Goal: Task Accomplishment & Management: Manage account settings

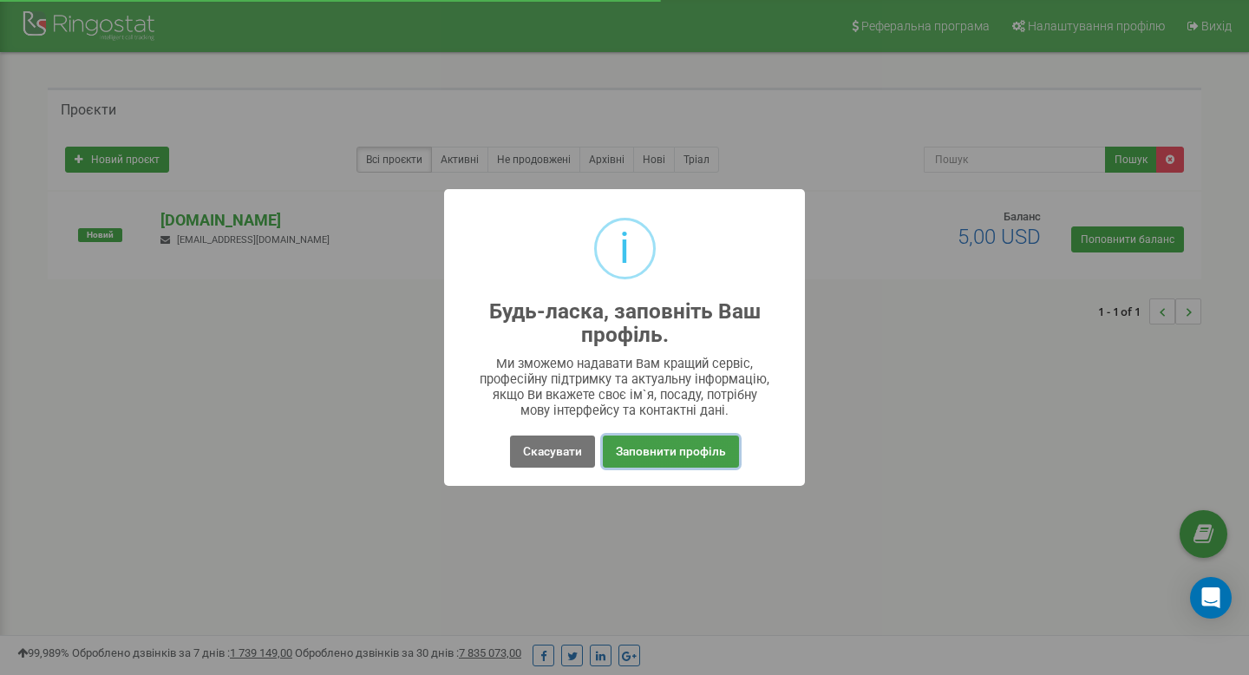
click at [640, 440] on button "Заповнити профіль" at bounding box center [671, 451] width 136 height 32
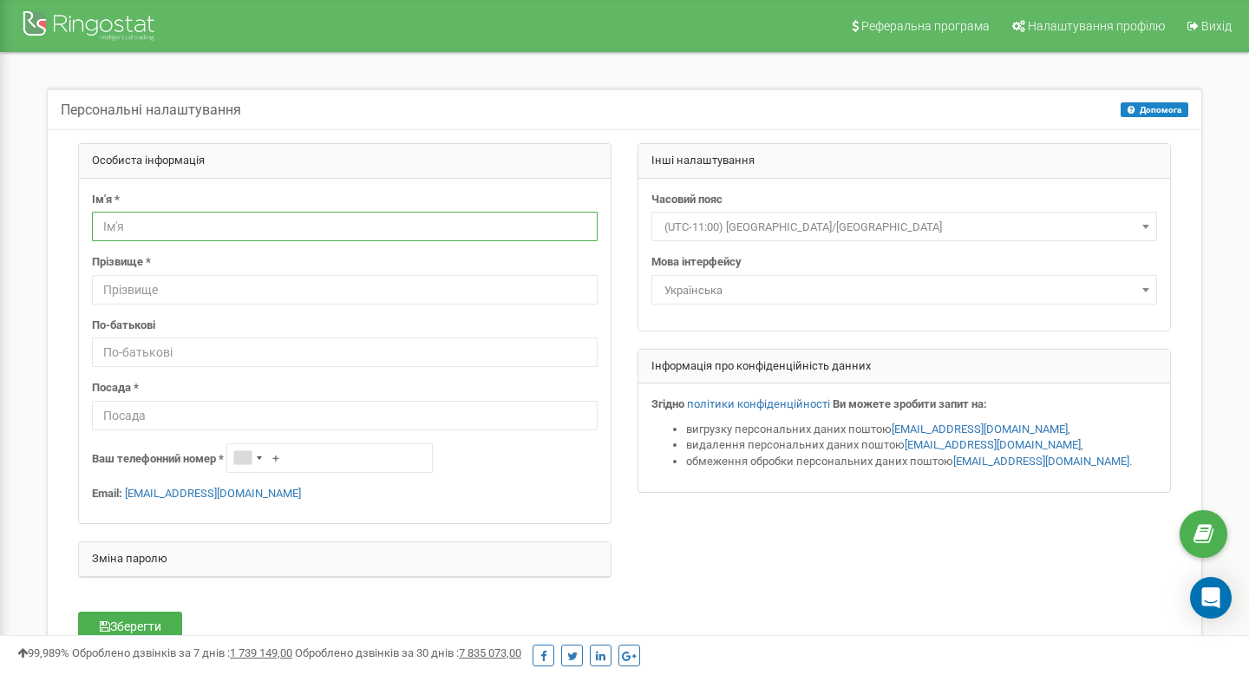
click at [393, 229] on input "text" at bounding box center [345, 226] width 506 height 29
type input "C"
type input "Сергій"
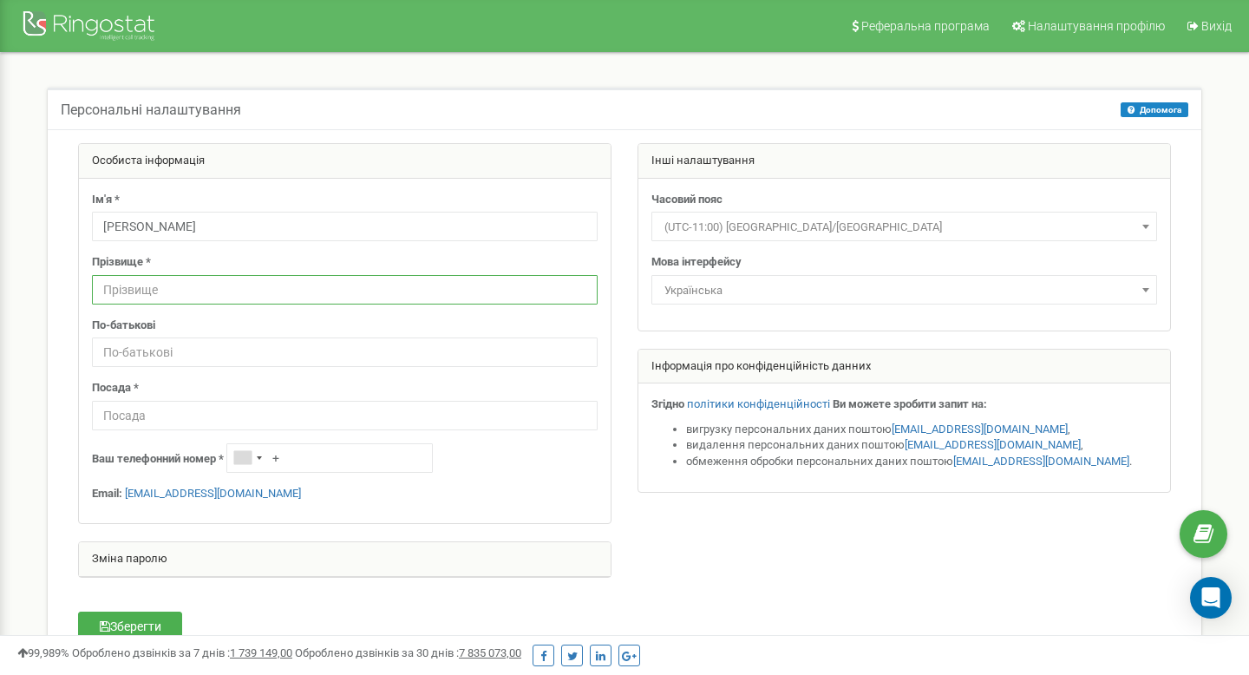
click at [351, 295] on input "text" at bounding box center [345, 289] width 506 height 29
type input "Турчик"
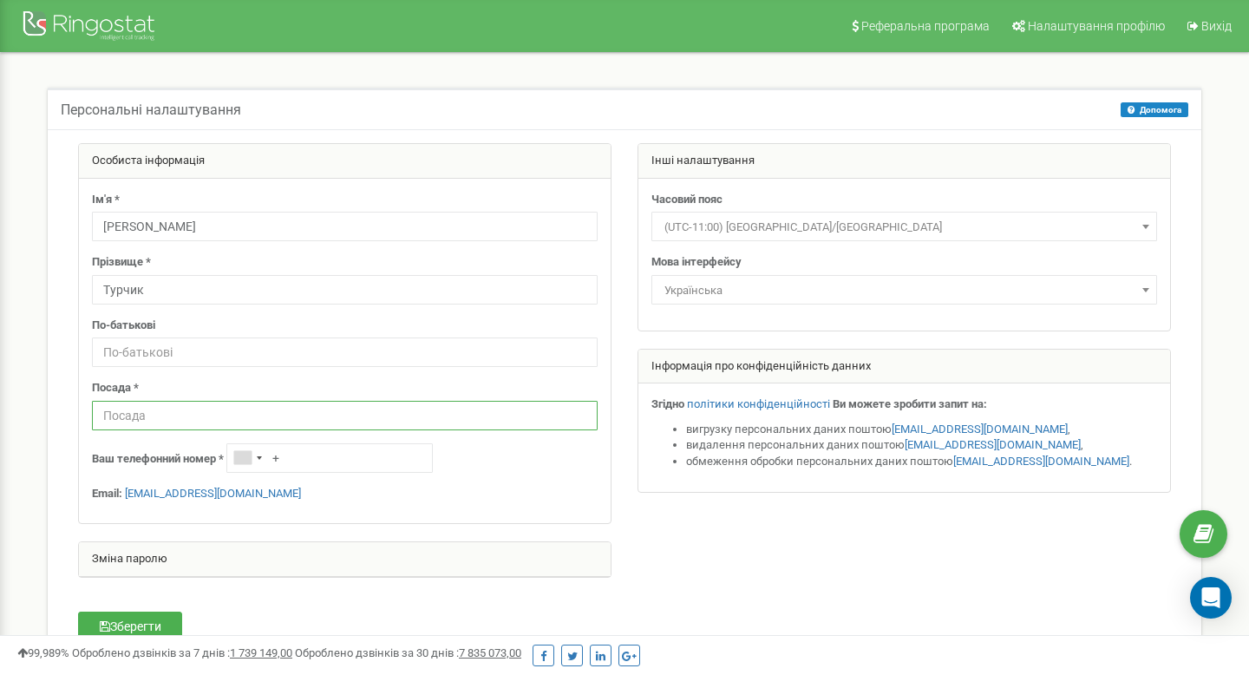
click at [119, 425] on input "text" at bounding box center [345, 415] width 506 height 29
type input "Директор"
click at [137, 619] on button "Зберегти" at bounding box center [130, 625] width 104 height 29
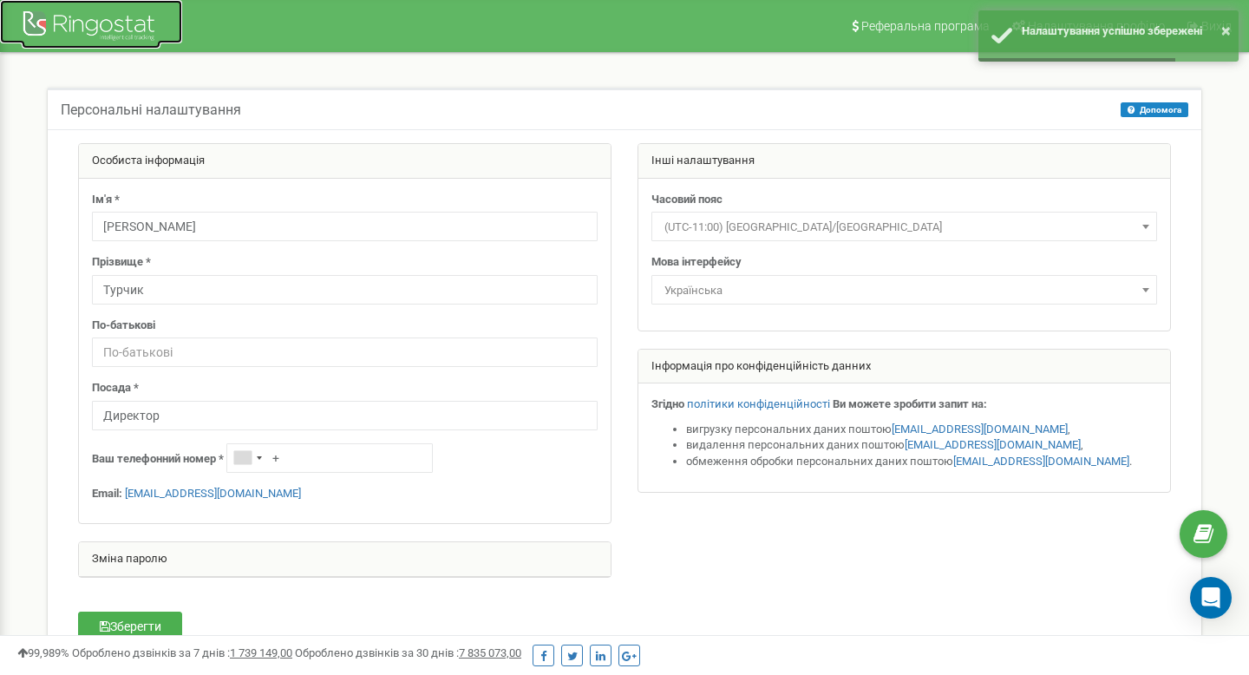
click at [110, 33] on div at bounding box center [91, 28] width 139 height 42
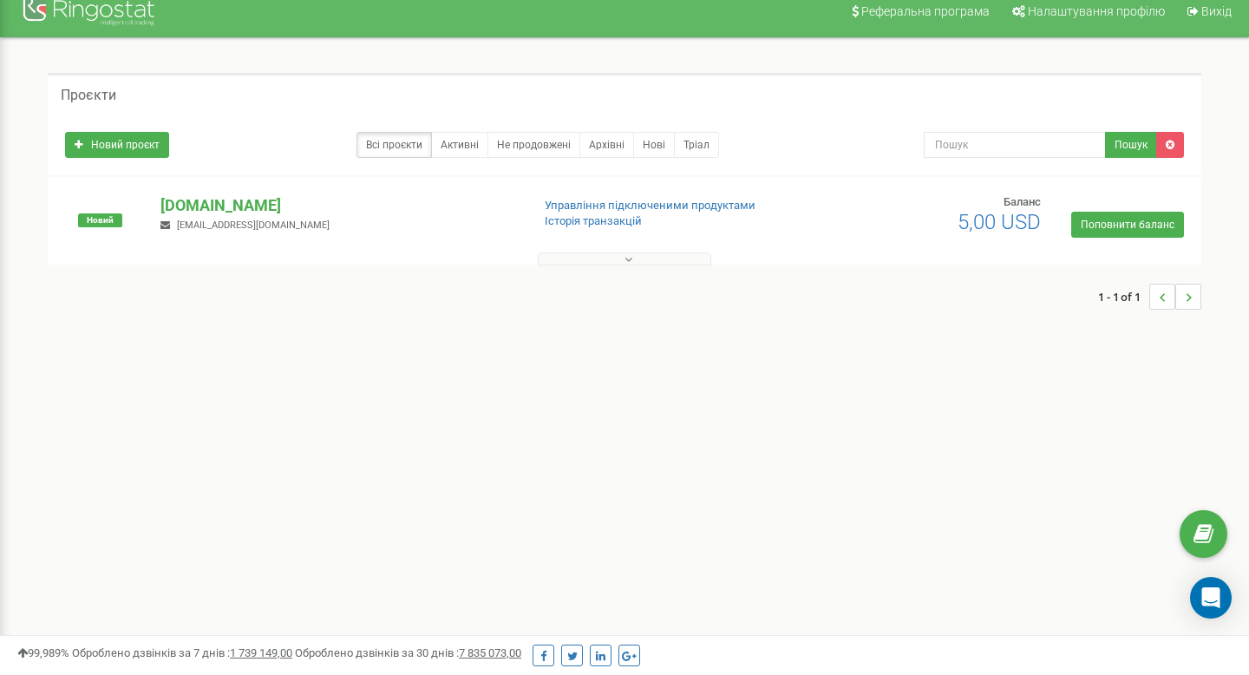
click at [601, 257] on button at bounding box center [624, 258] width 173 height 13
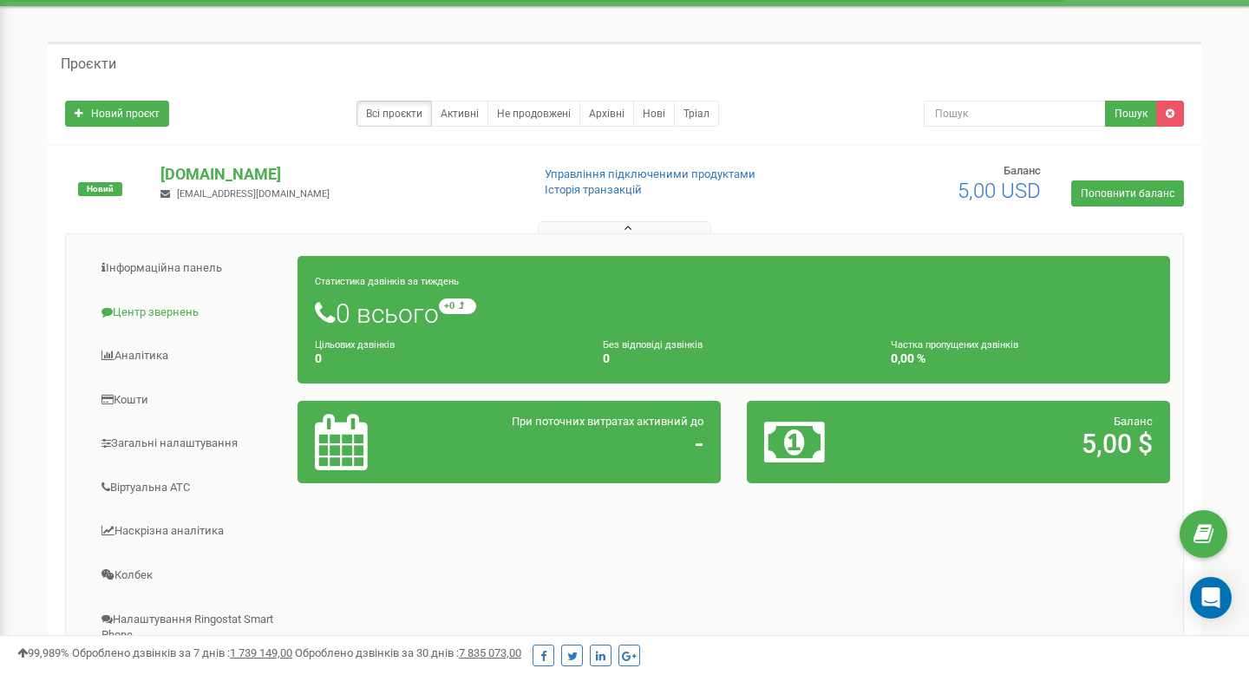
scroll to position [55, 0]
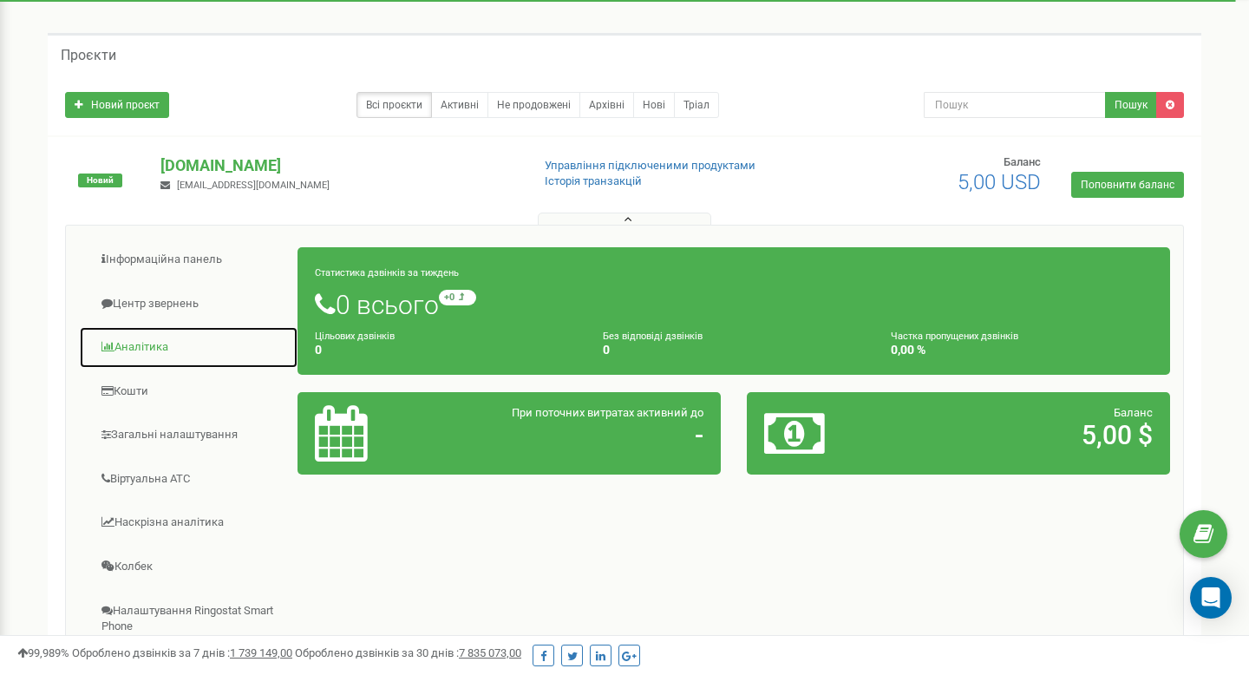
click at [167, 348] on link "Аналiтика" at bounding box center [188, 347] width 219 height 42
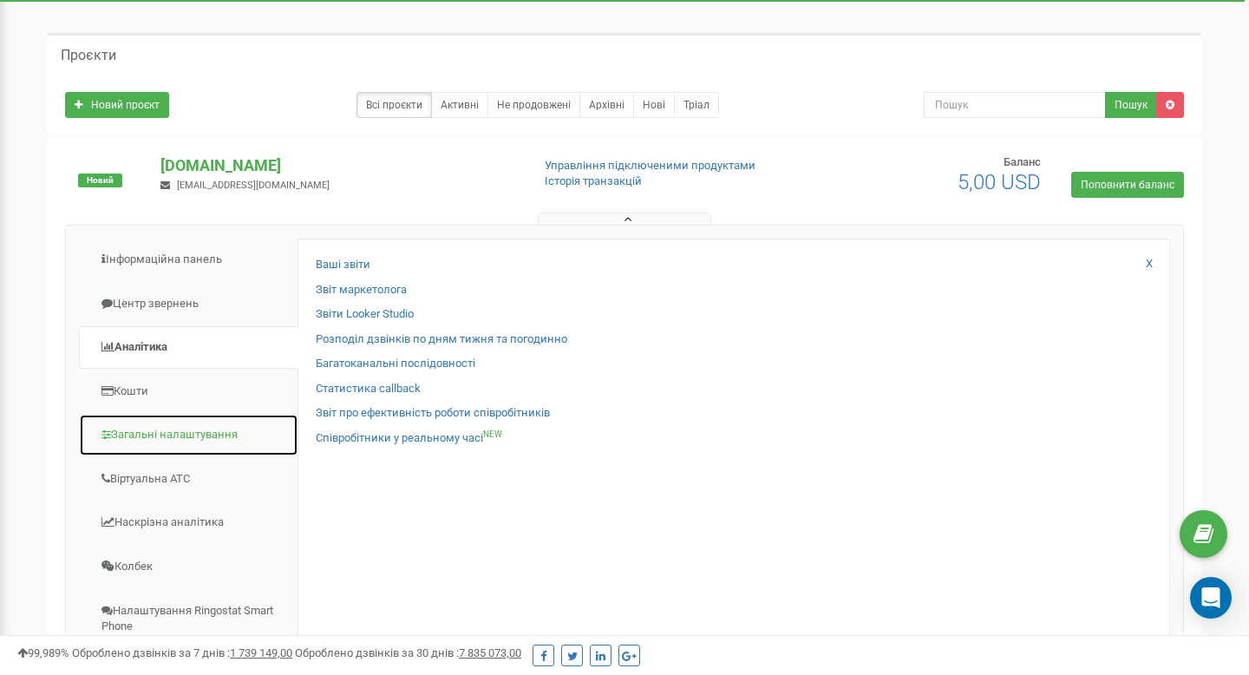
click at [176, 440] on link "Загальні налаштування" at bounding box center [188, 435] width 219 height 42
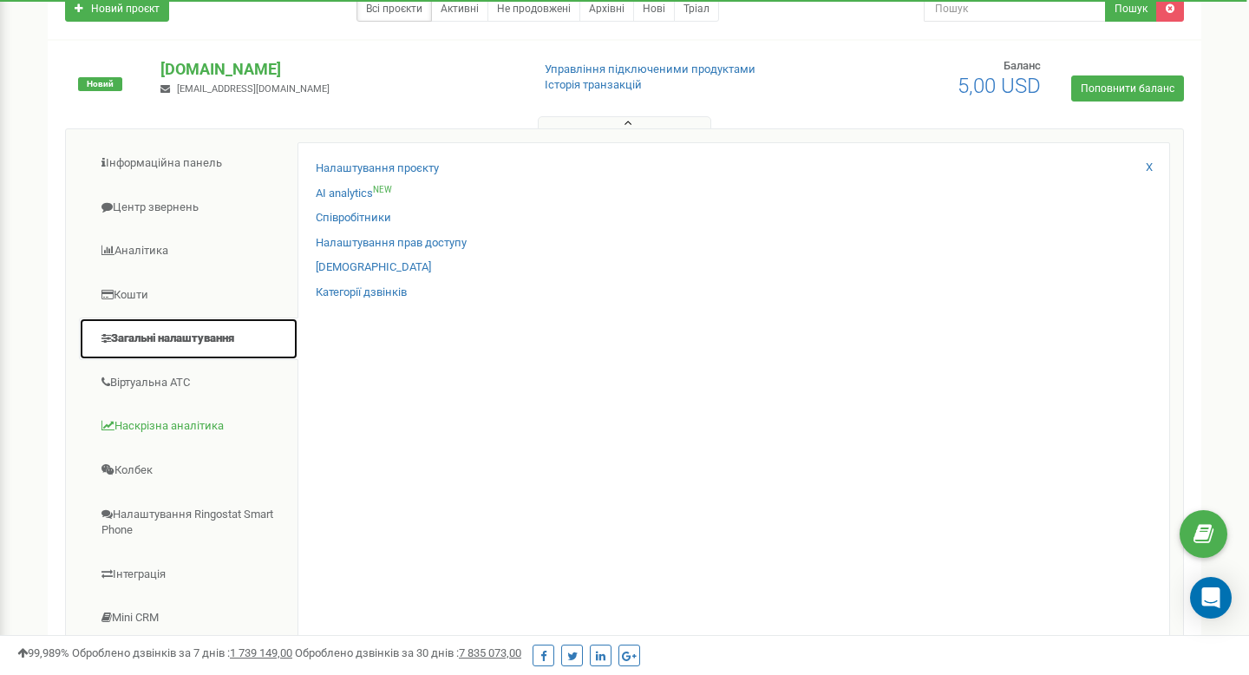
scroll to position [265, 0]
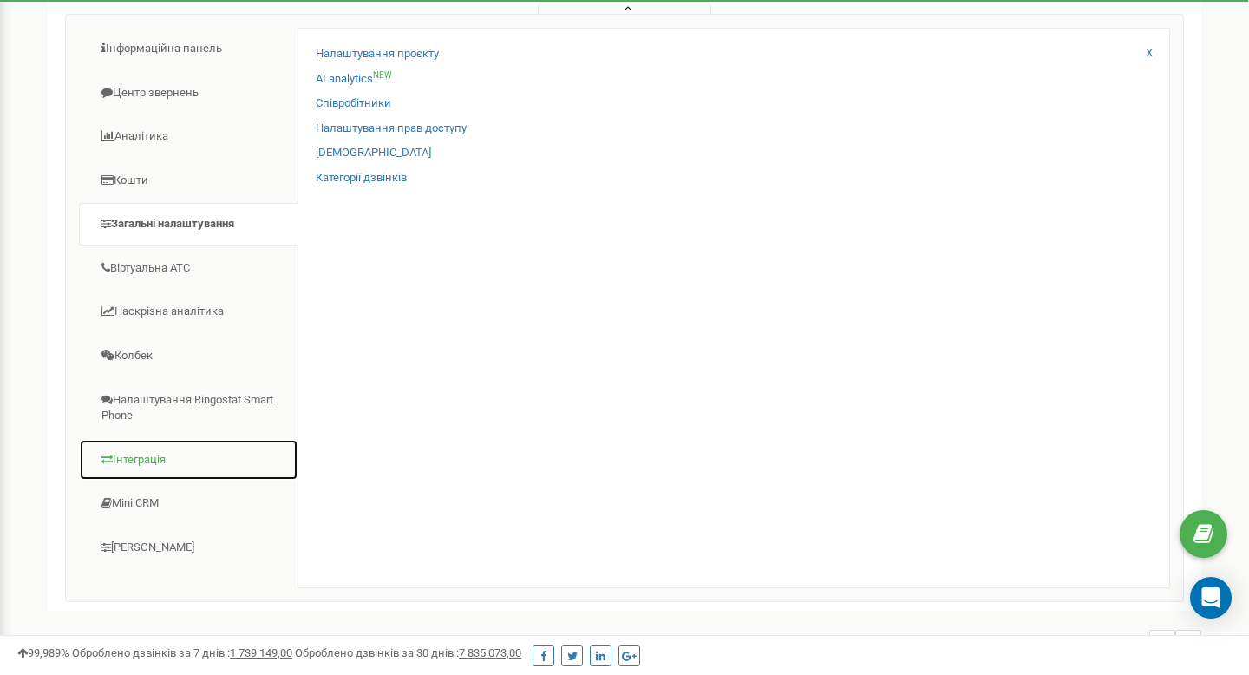
click at [149, 463] on link "Інтеграція" at bounding box center [188, 460] width 219 height 42
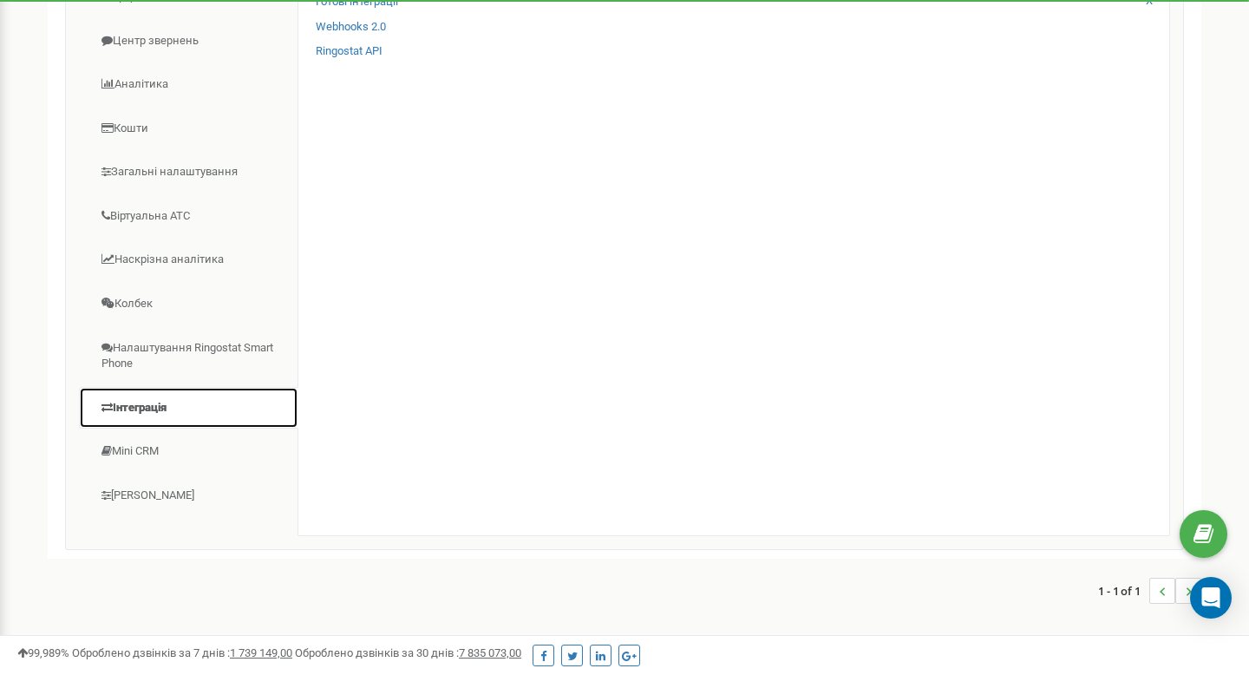
scroll to position [318, 0]
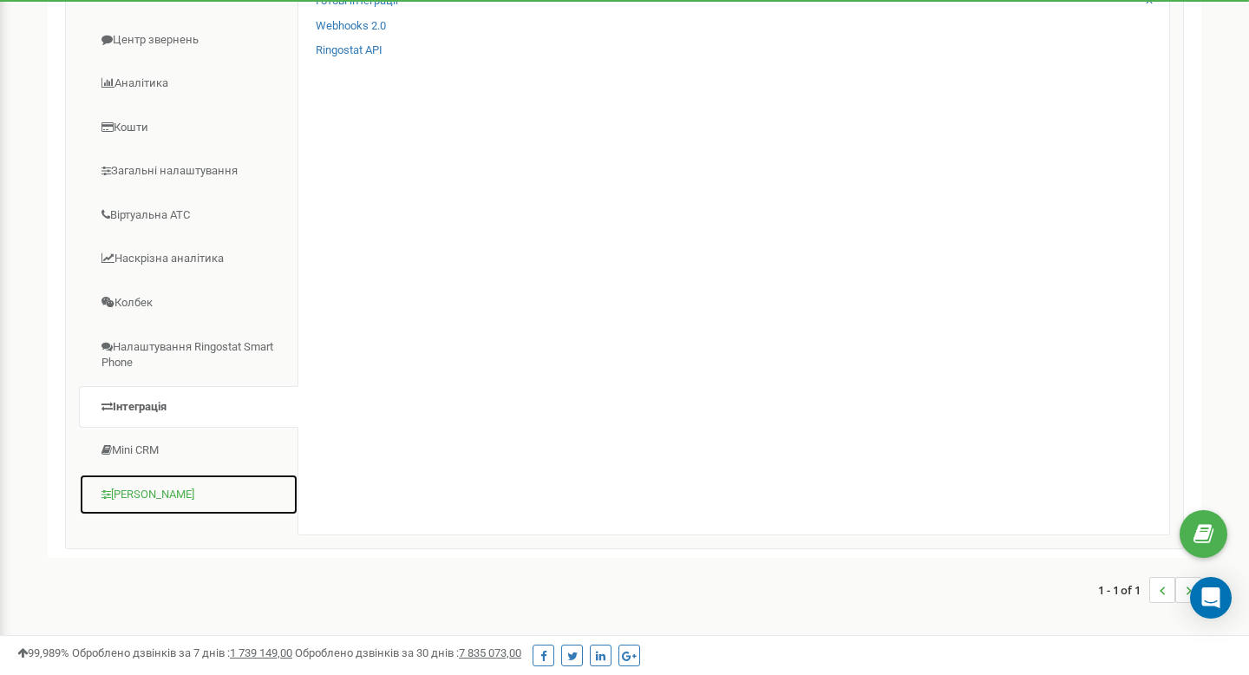
click at [172, 500] on link "Коллтрекінг" at bounding box center [188, 495] width 219 height 42
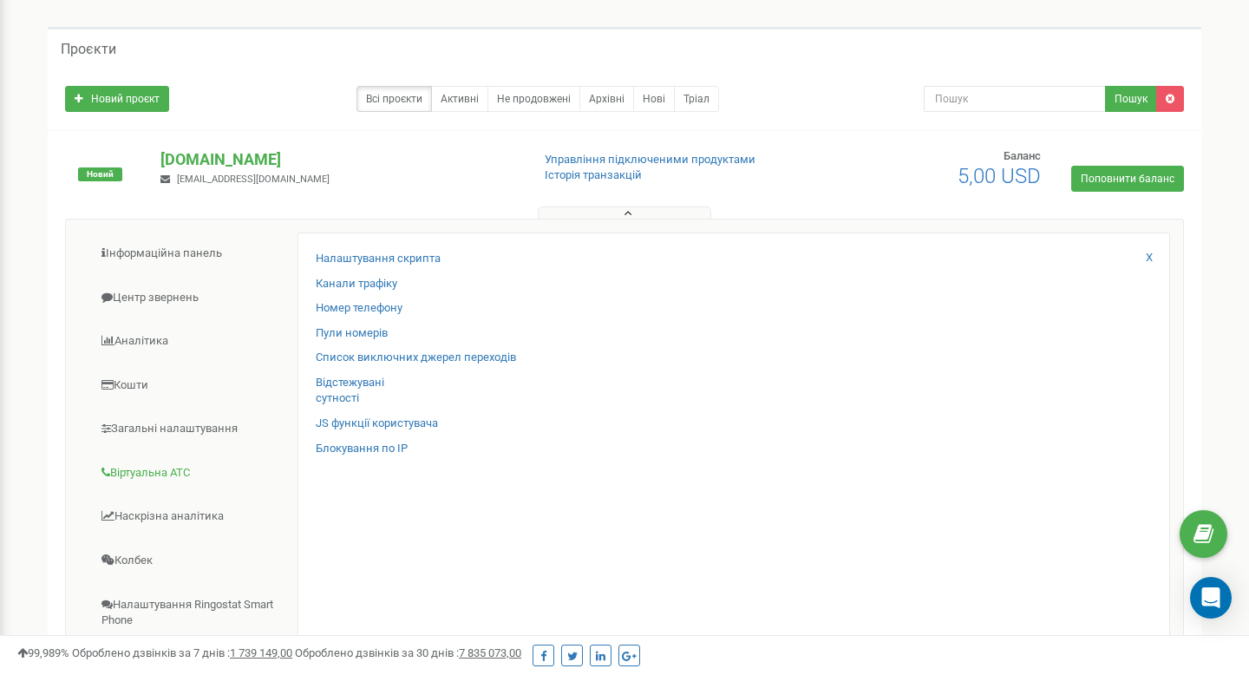
scroll to position [0, 0]
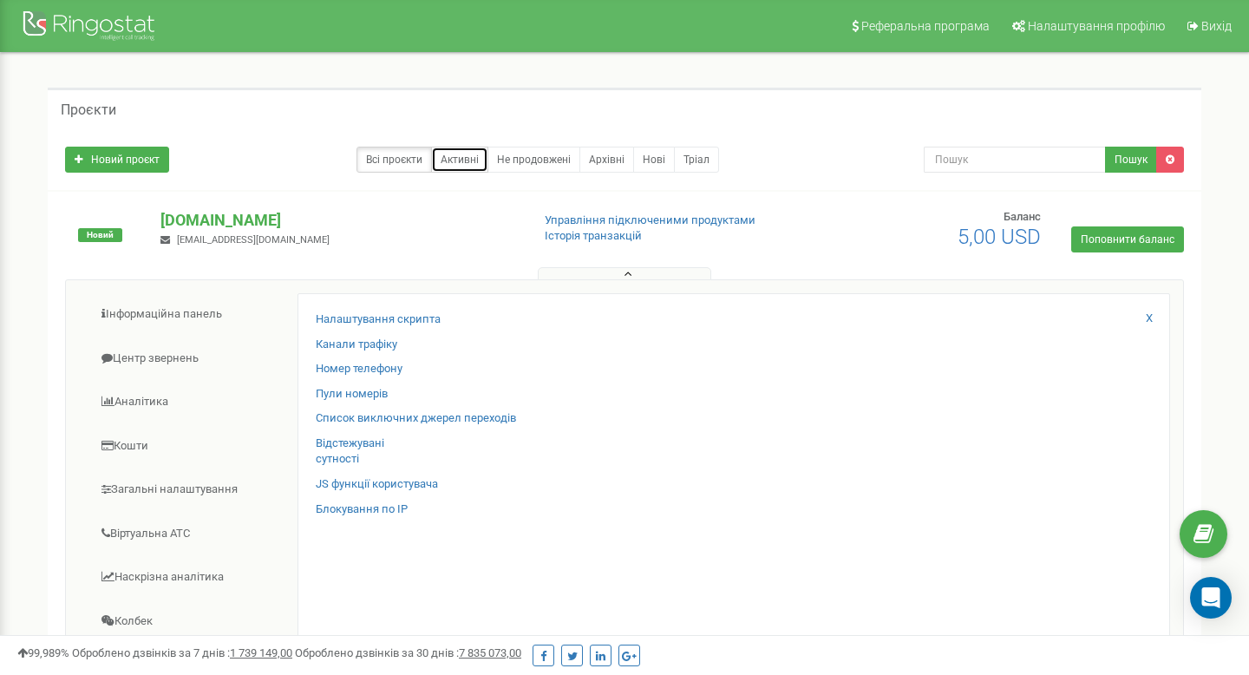
click at [469, 156] on link "Активні" at bounding box center [459, 160] width 57 height 26
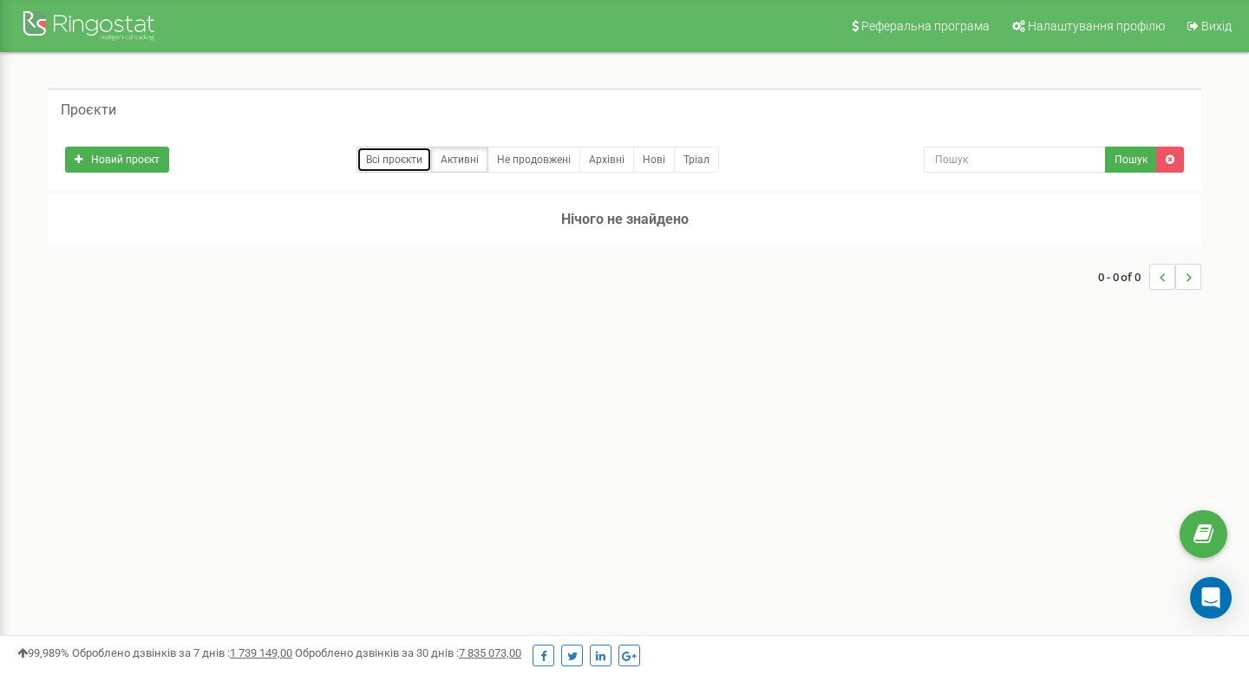
click at [394, 157] on link "Всі проєкти" at bounding box center [393, 160] width 75 height 26
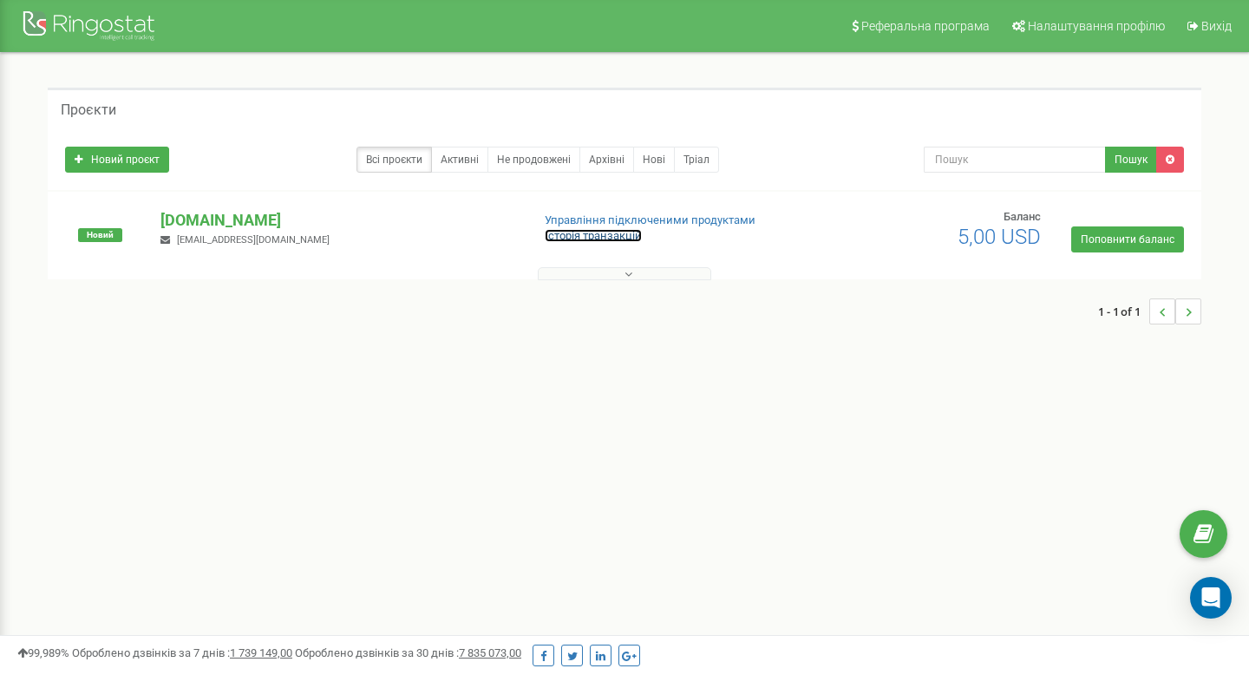
click at [609, 235] on link "Історія транзакцій" at bounding box center [593, 235] width 97 height 13
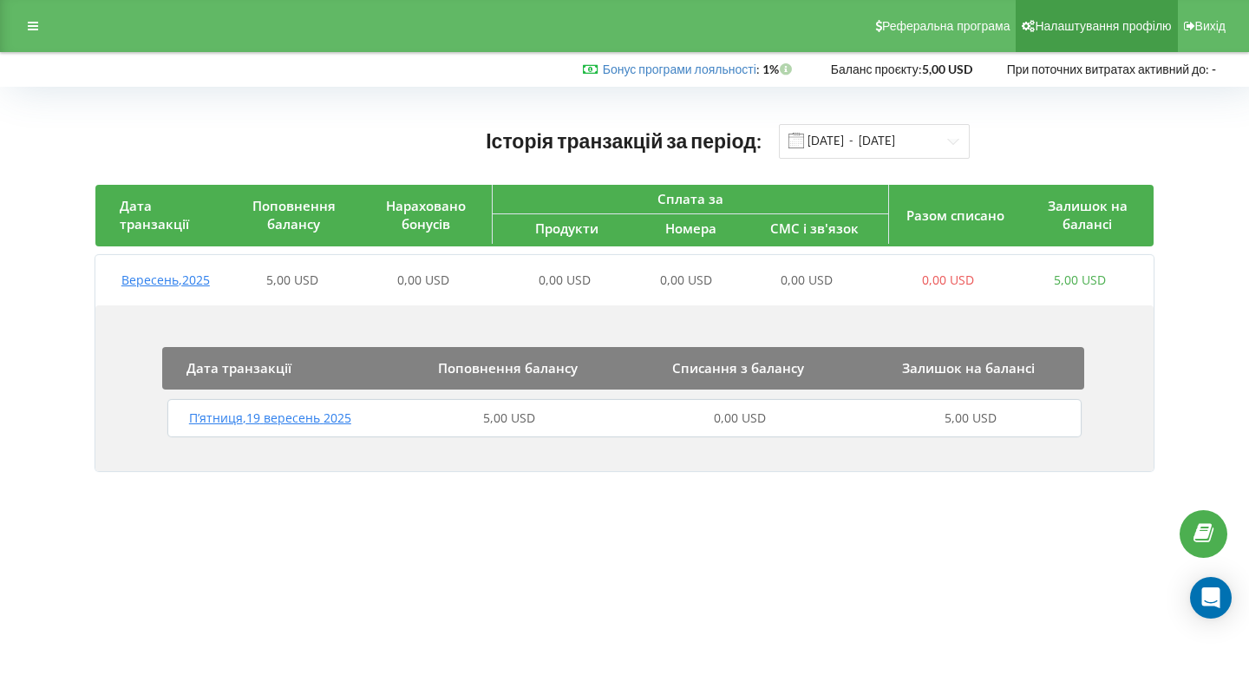
click at [1082, 33] on link "Налаштування профілю" at bounding box center [1096, 26] width 161 height 52
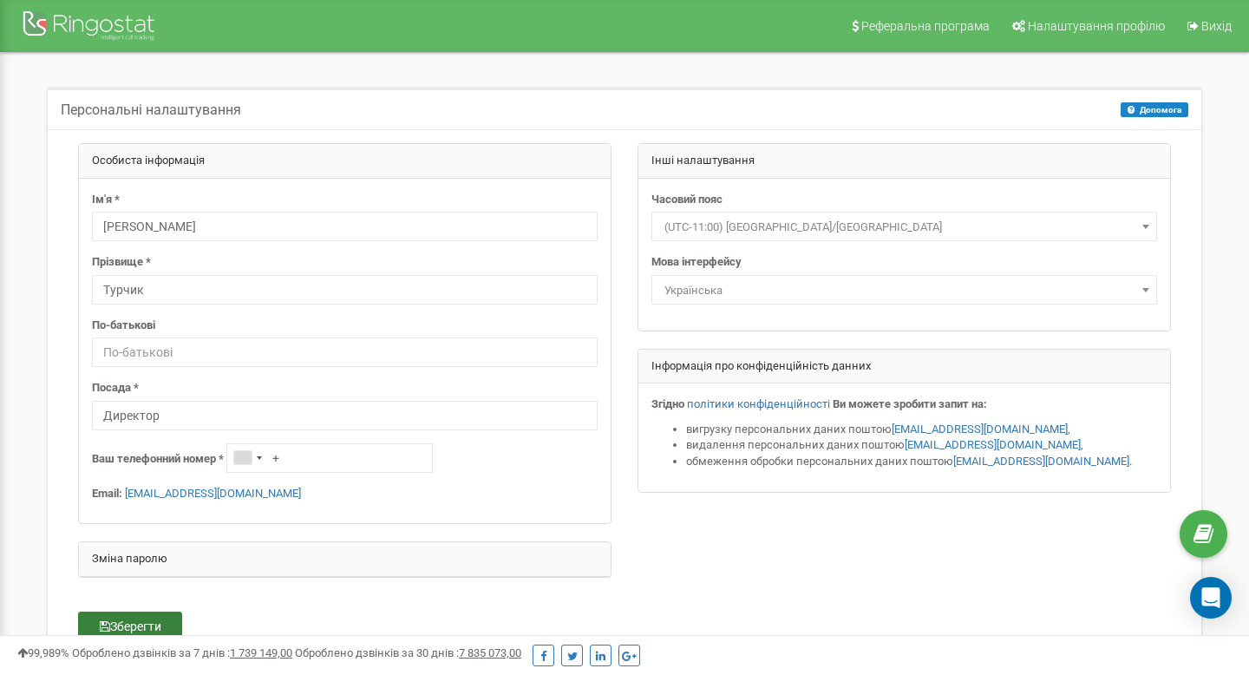
click at [160, 615] on button "Зберегти" at bounding box center [130, 625] width 104 height 29
click at [131, 34] on div at bounding box center [91, 28] width 139 height 42
click at [85, 28] on div at bounding box center [91, 28] width 139 height 42
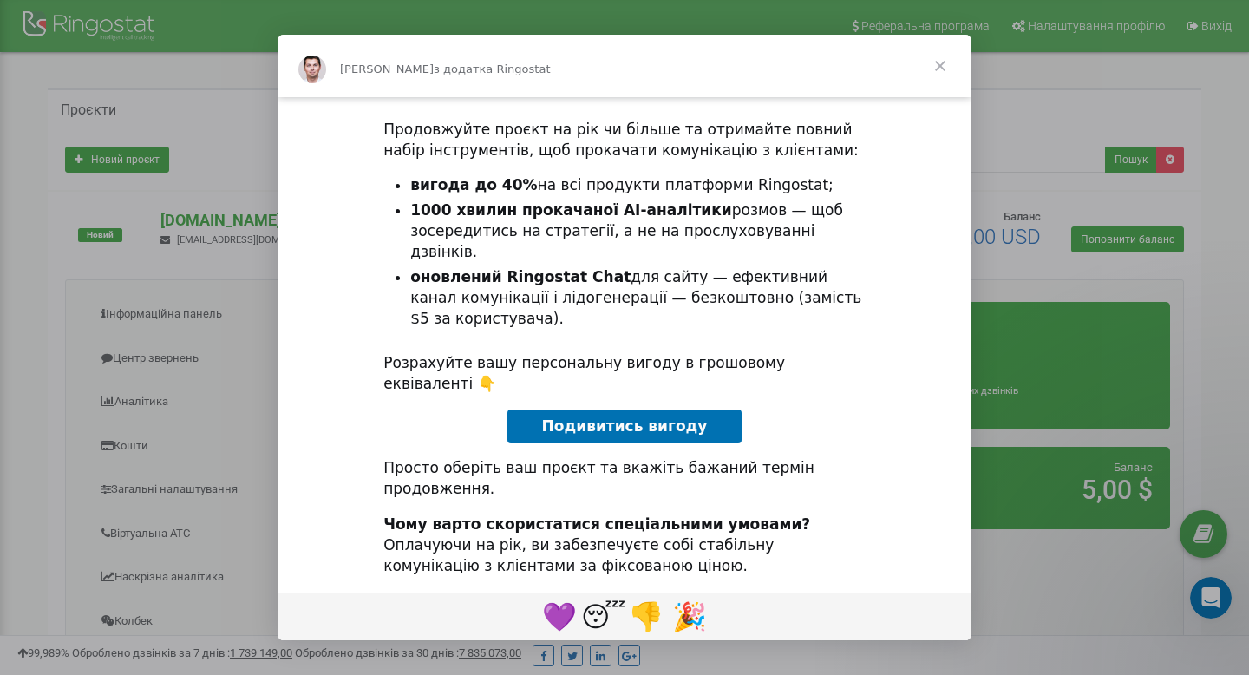
scroll to position [147, 0]
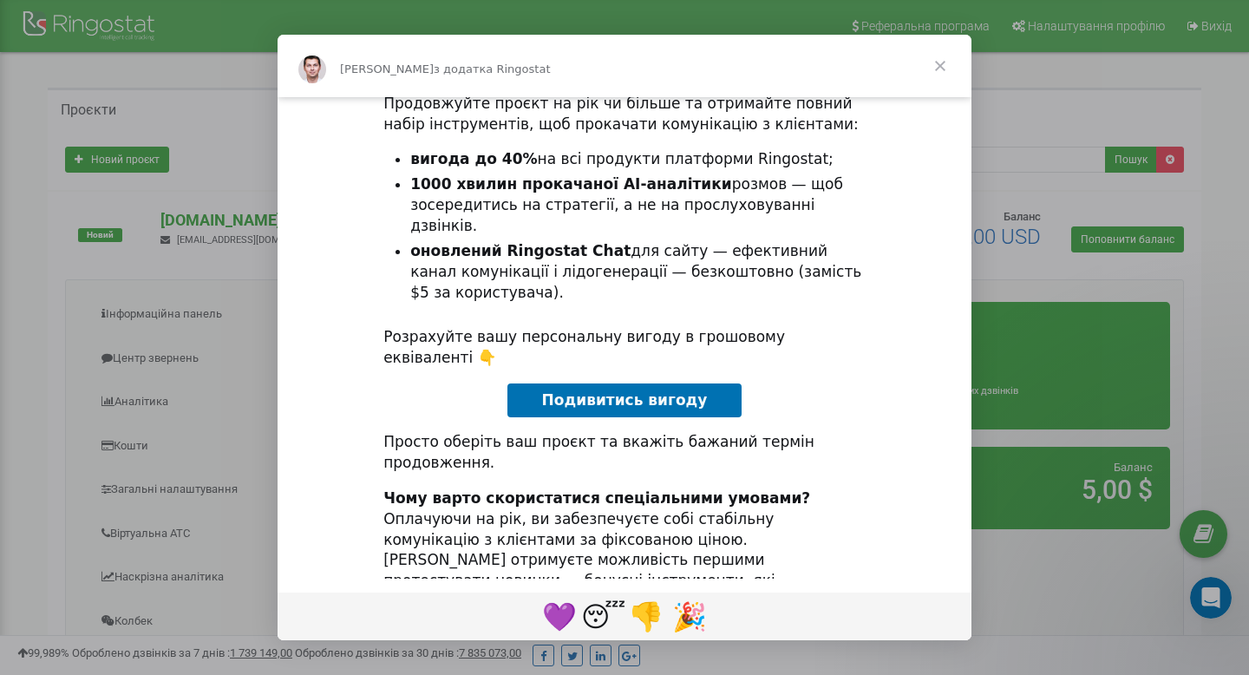
click at [944, 62] on span "Закрити" at bounding box center [940, 66] width 62 height 62
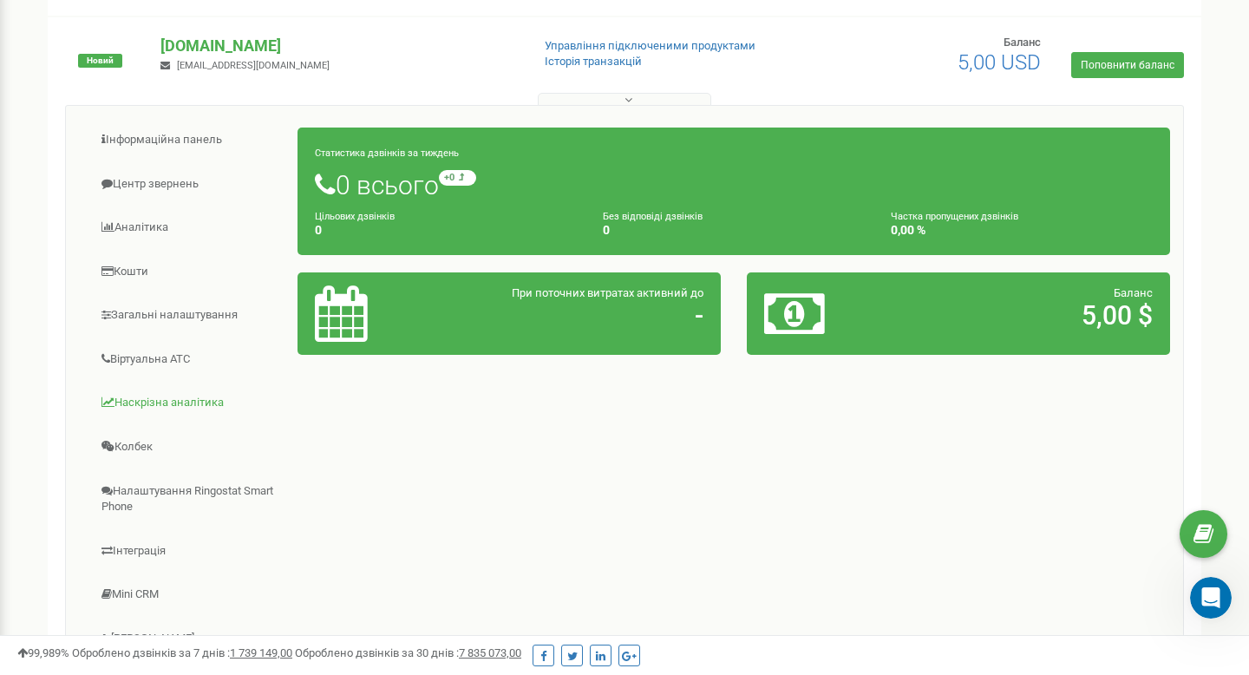
scroll to position [176, 0]
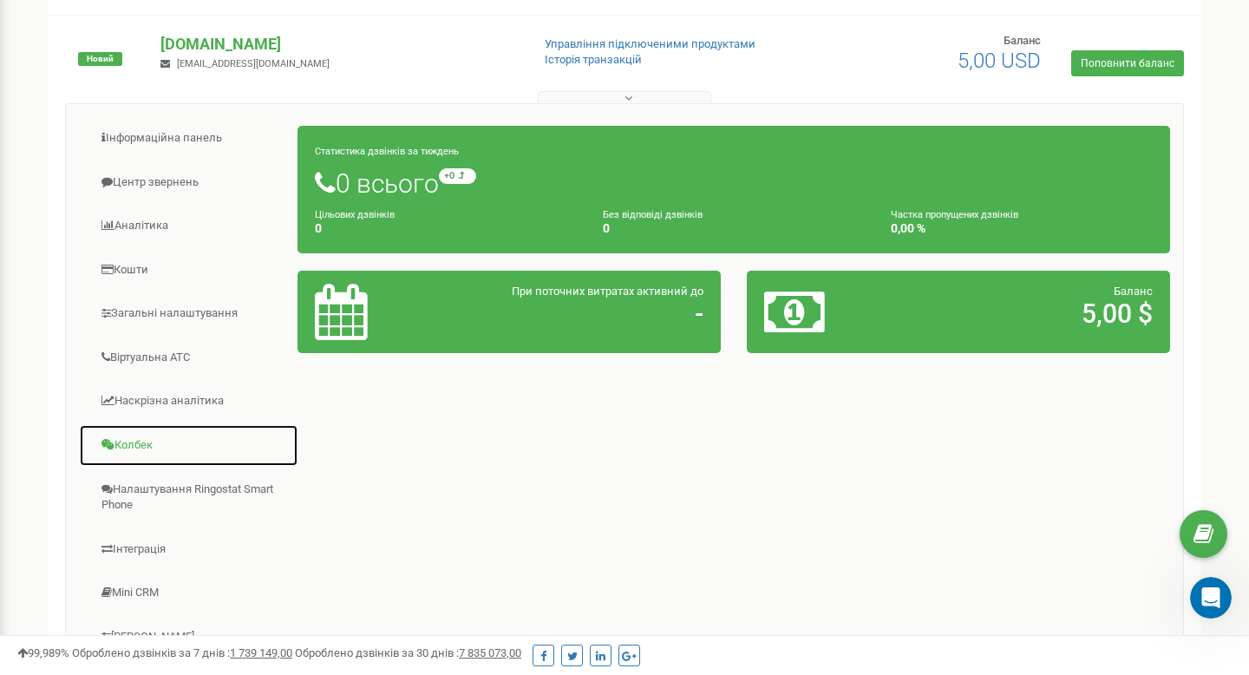
click at [193, 435] on link "Колбек" at bounding box center [188, 445] width 219 height 42
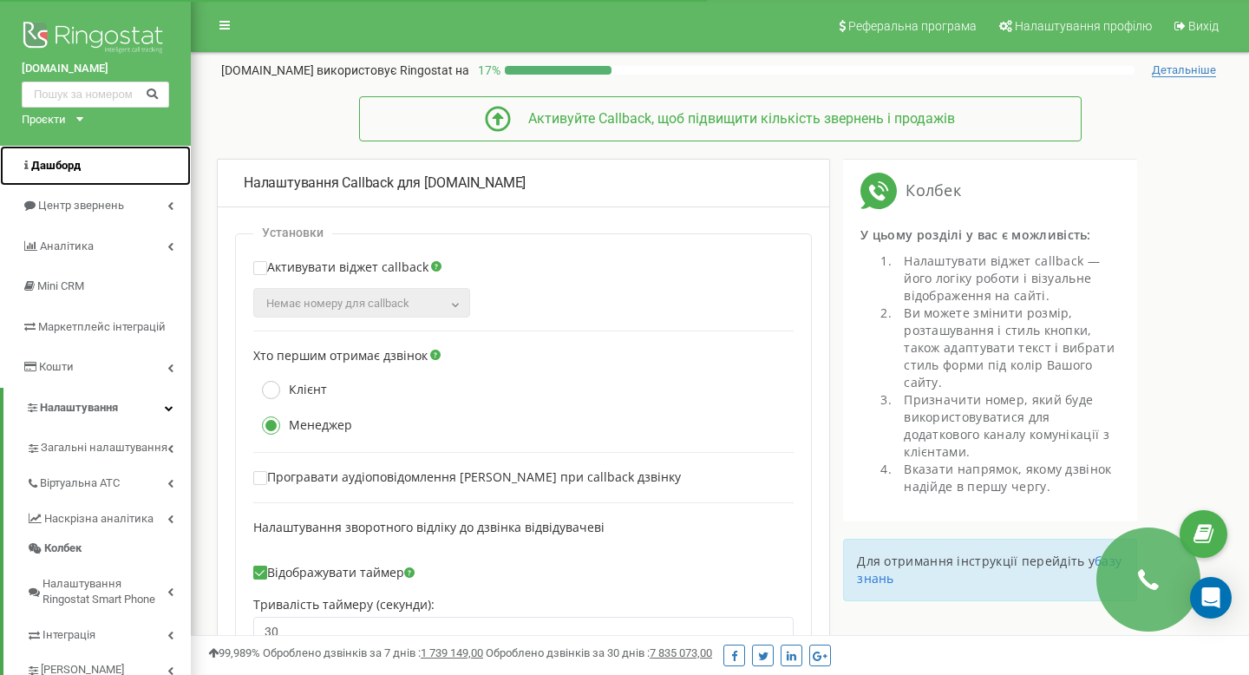
click at [99, 170] on link "Дашборд" at bounding box center [95, 166] width 191 height 41
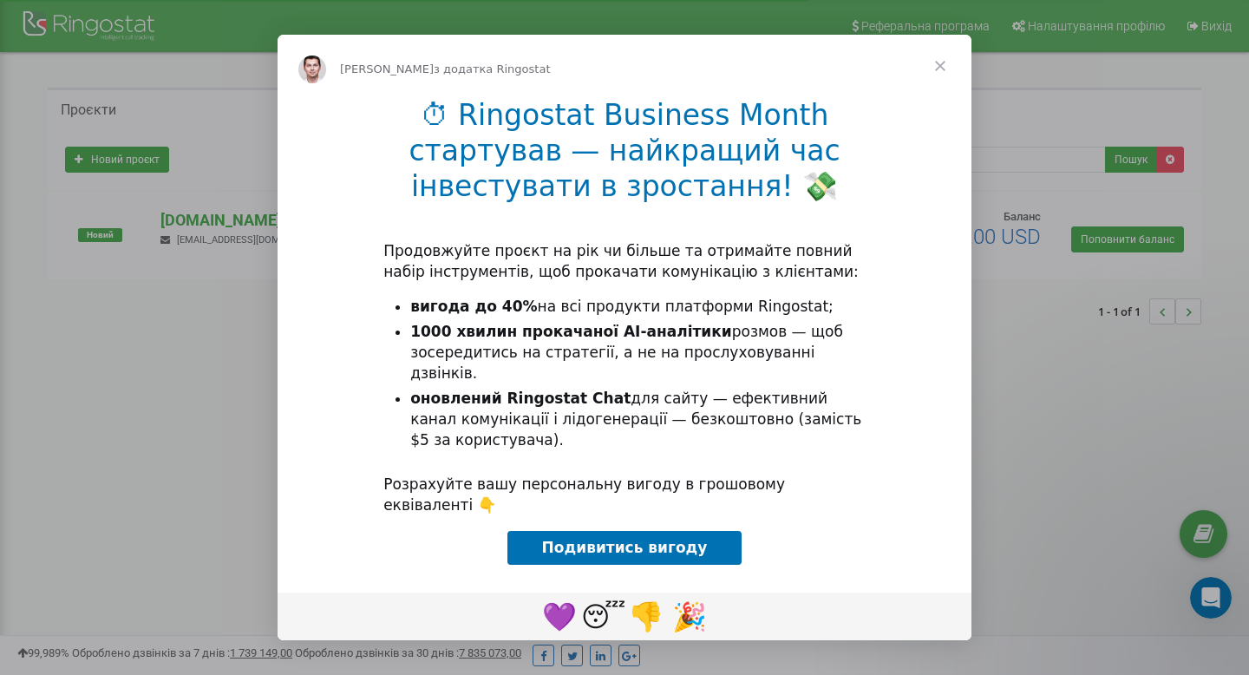
click at [944, 60] on span "Закрити" at bounding box center [940, 66] width 62 height 62
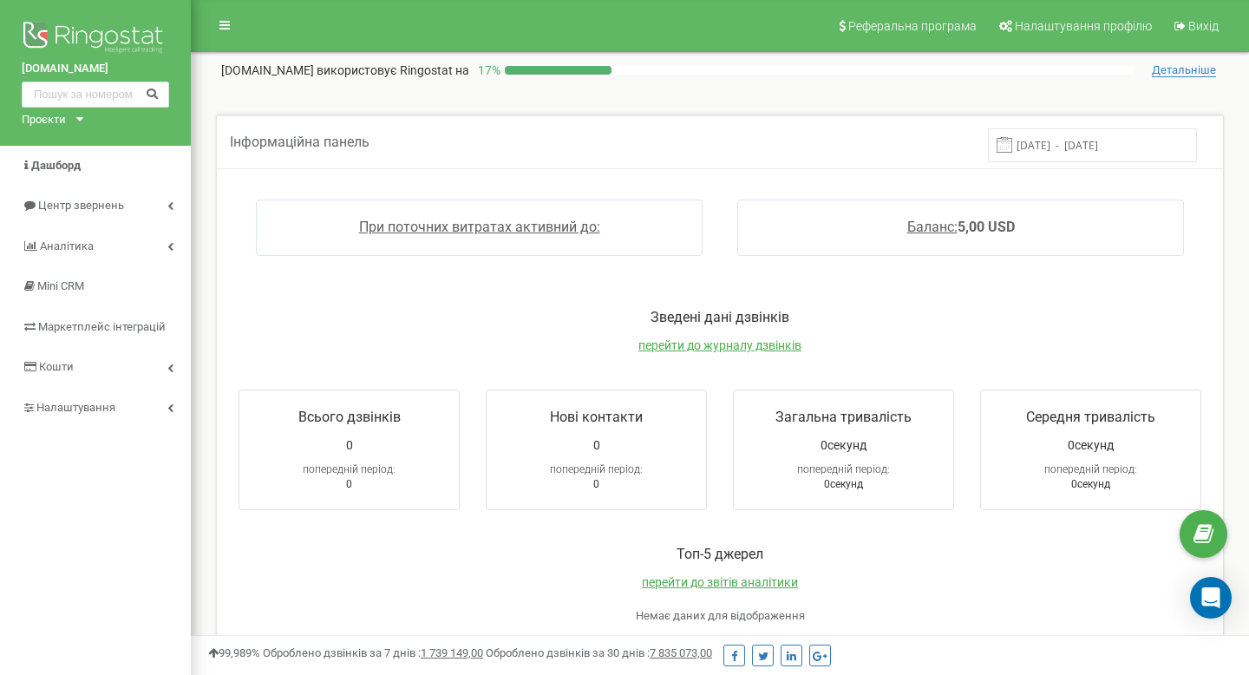
click at [535, 64] on div "[DOMAIN_NAME] використовує Ringostat на 17 %" at bounding box center [677, 70] width 913 height 17
click at [1178, 72] on span "Детальніше" at bounding box center [1184, 70] width 64 height 14
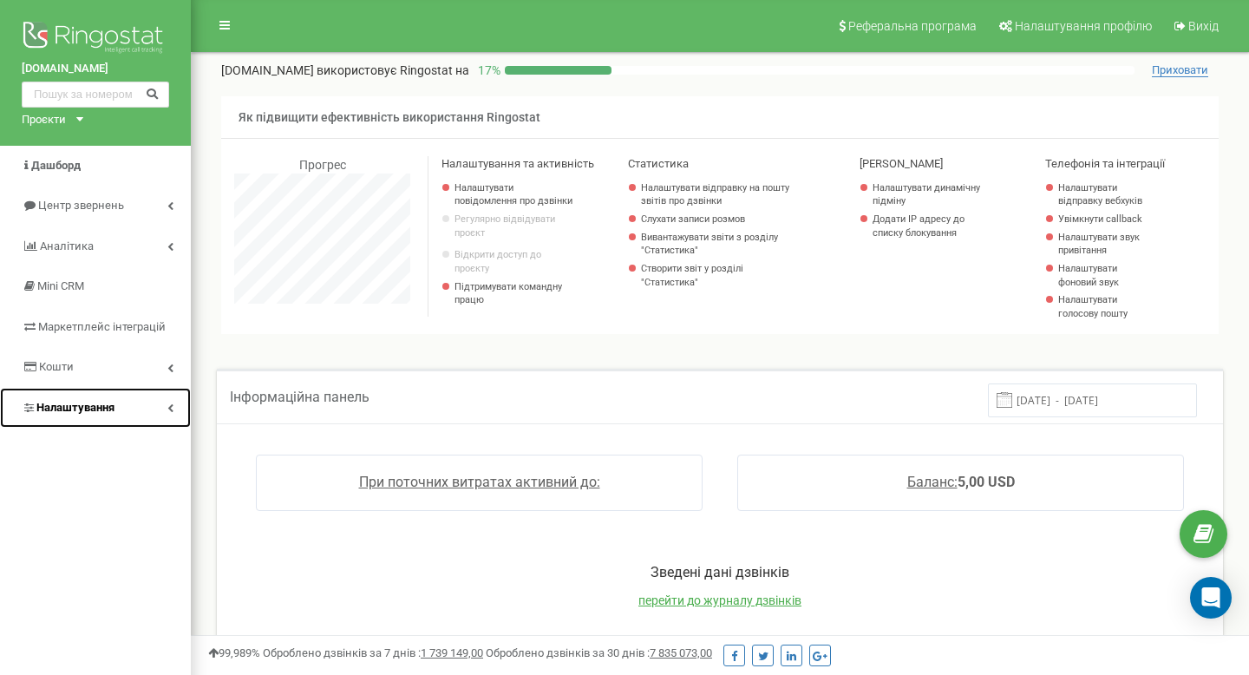
click at [101, 402] on span "Налаштування" at bounding box center [75, 407] width 78 height 13
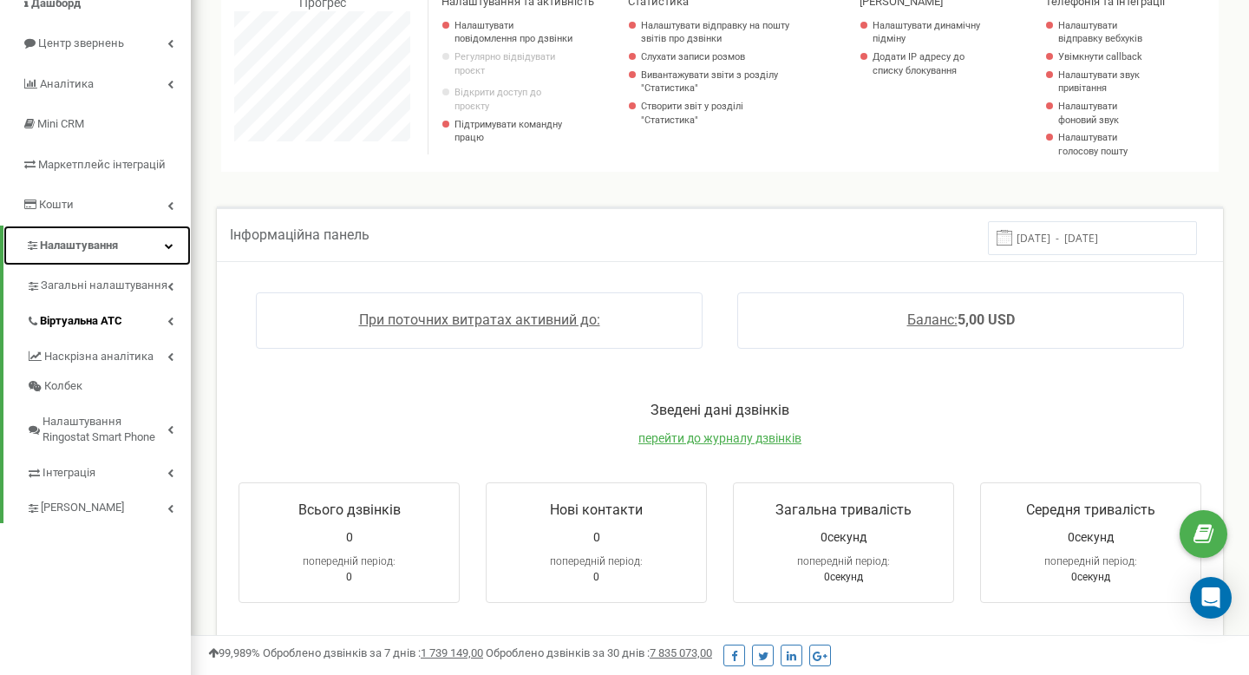
scroll to position [165, 0]
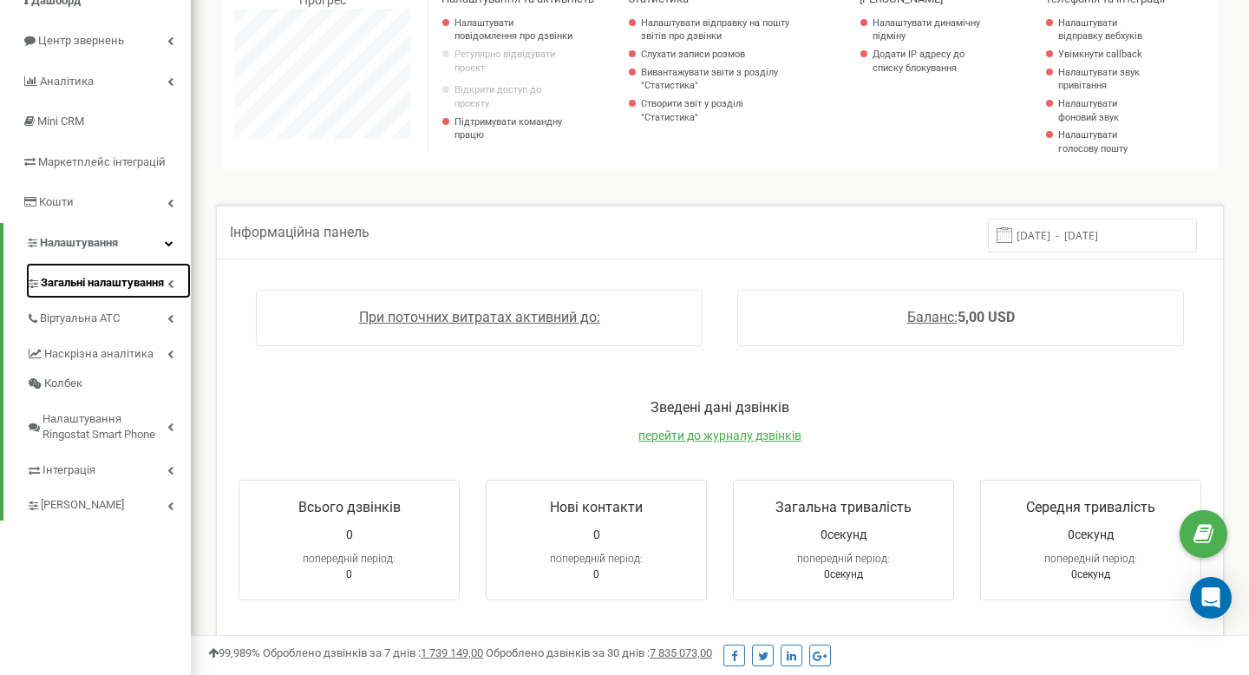
click at [114, 276] on span "Загальні налаштування" at bounding box center [102, 283] width 123 height 16
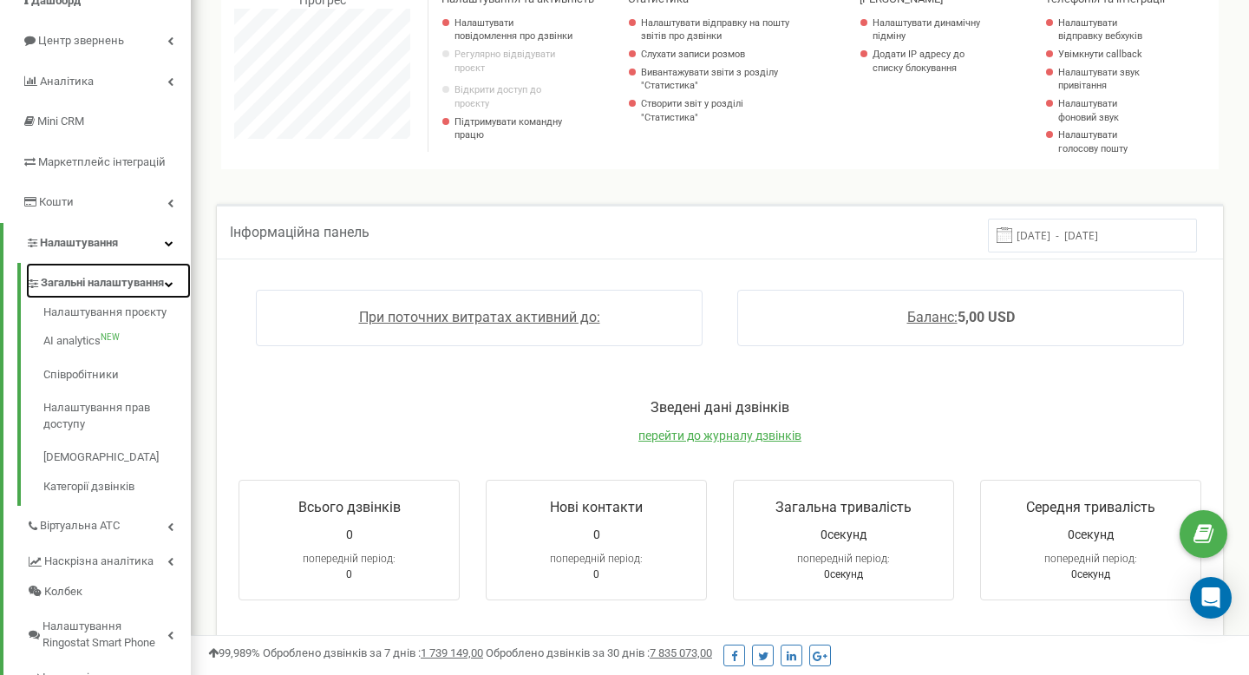
click at [113, 285] on span "Загальні налаштування" at bounding box center [102, 283] width 123 height 16
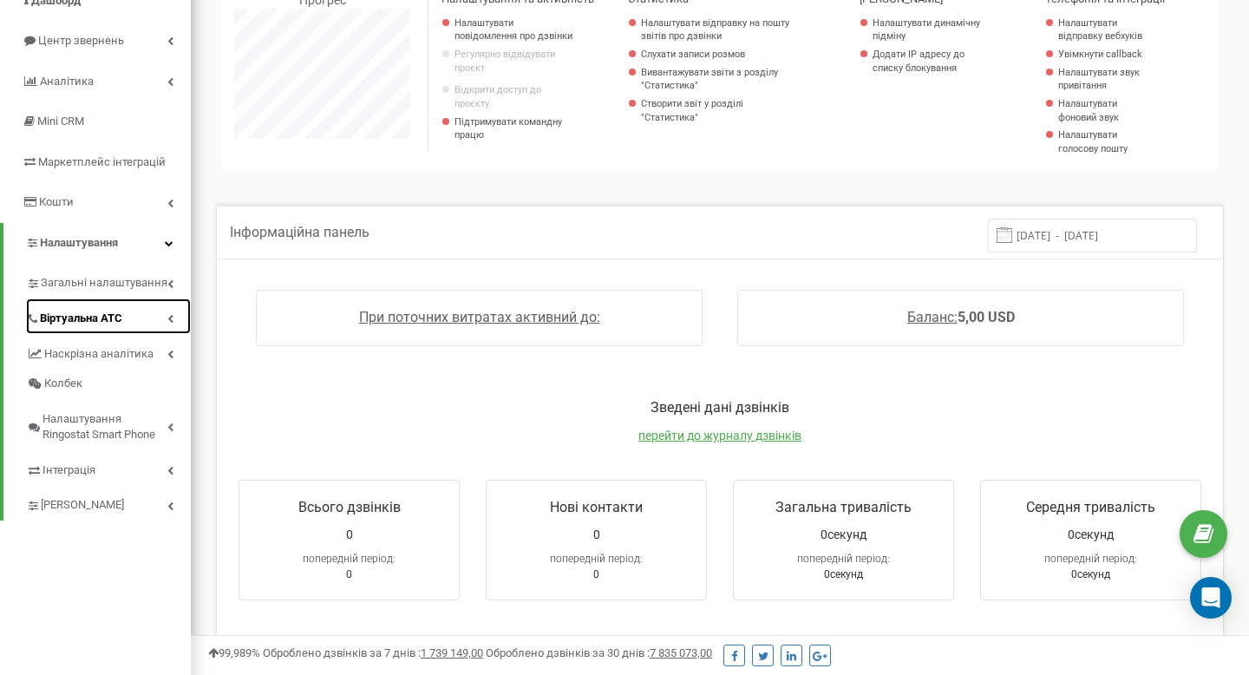
click at [131, 318] on link "Віртуальна АТС" at bounding box center [108, 316] width 165 height 36
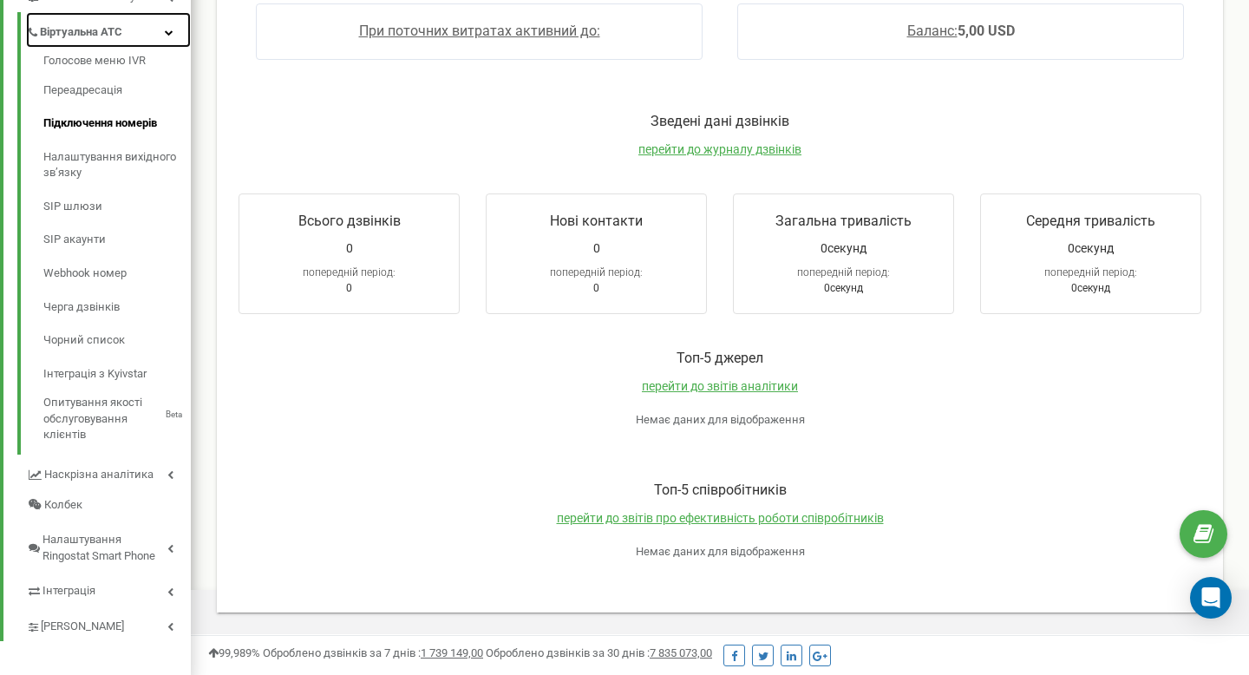
scroll to position [461, 0]
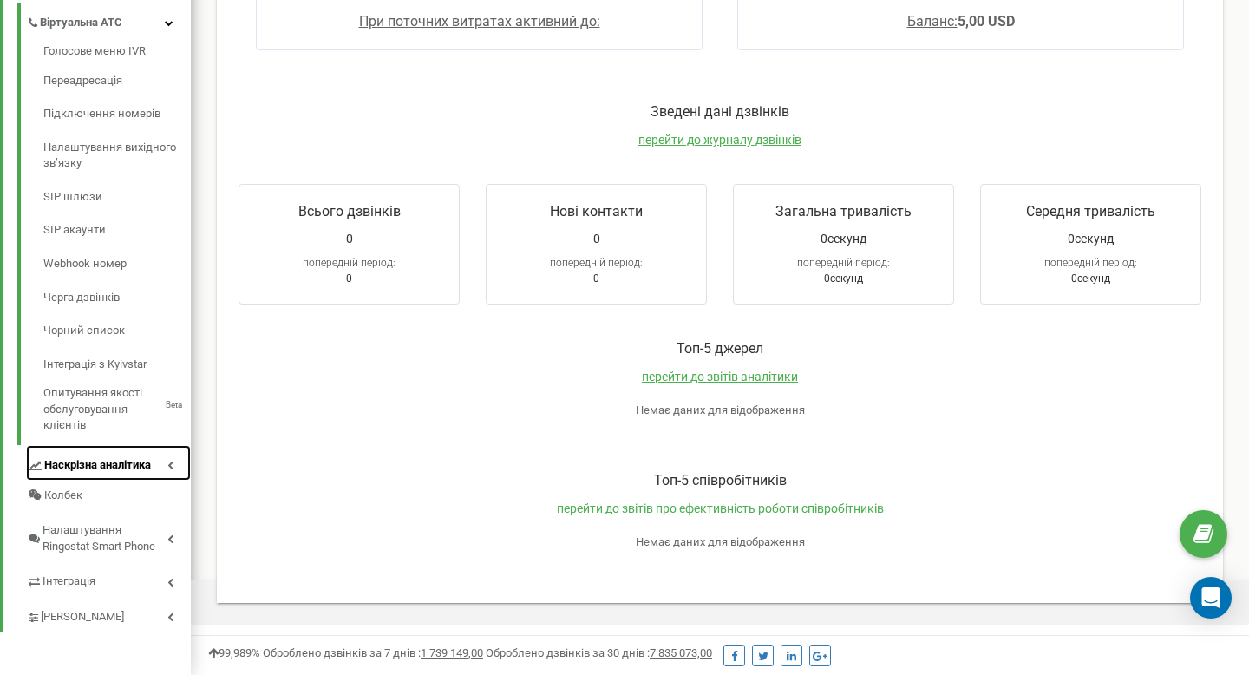
click at [121, 464] on span "Наскрізна аналітика" at bounding box center [97, 465] width 107 height 16
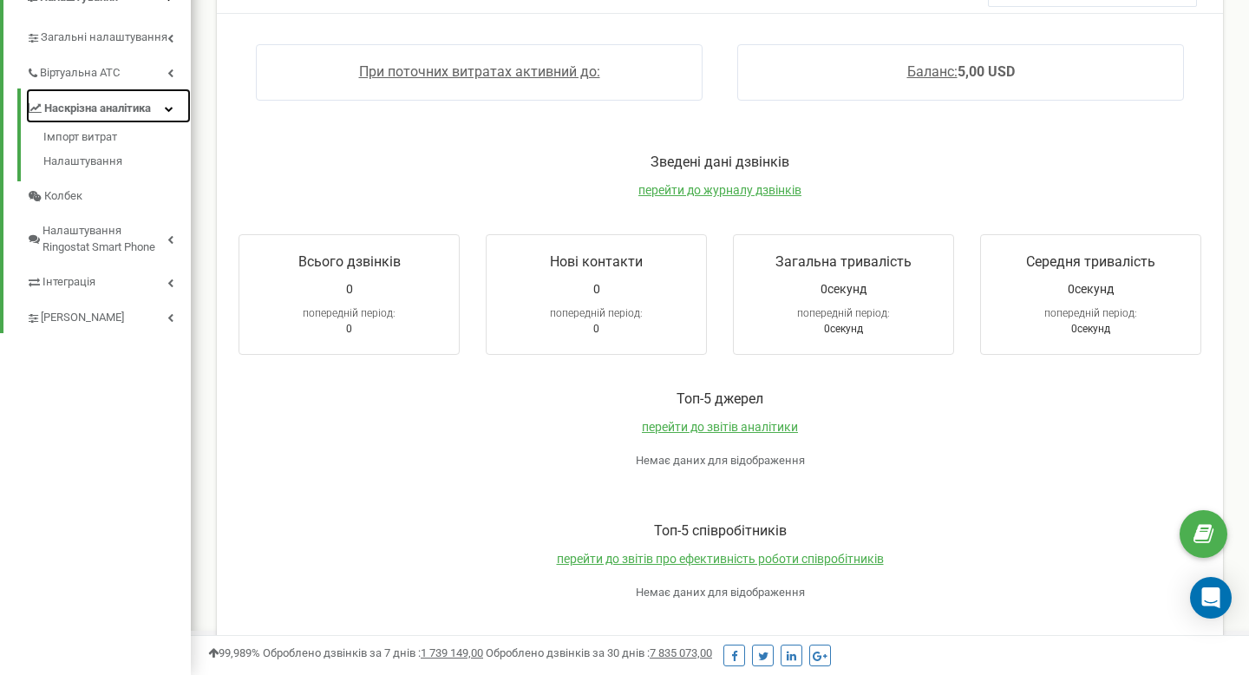
scroll to position [0, 0]
